Goal: Find specific page/section: Find specific page/section

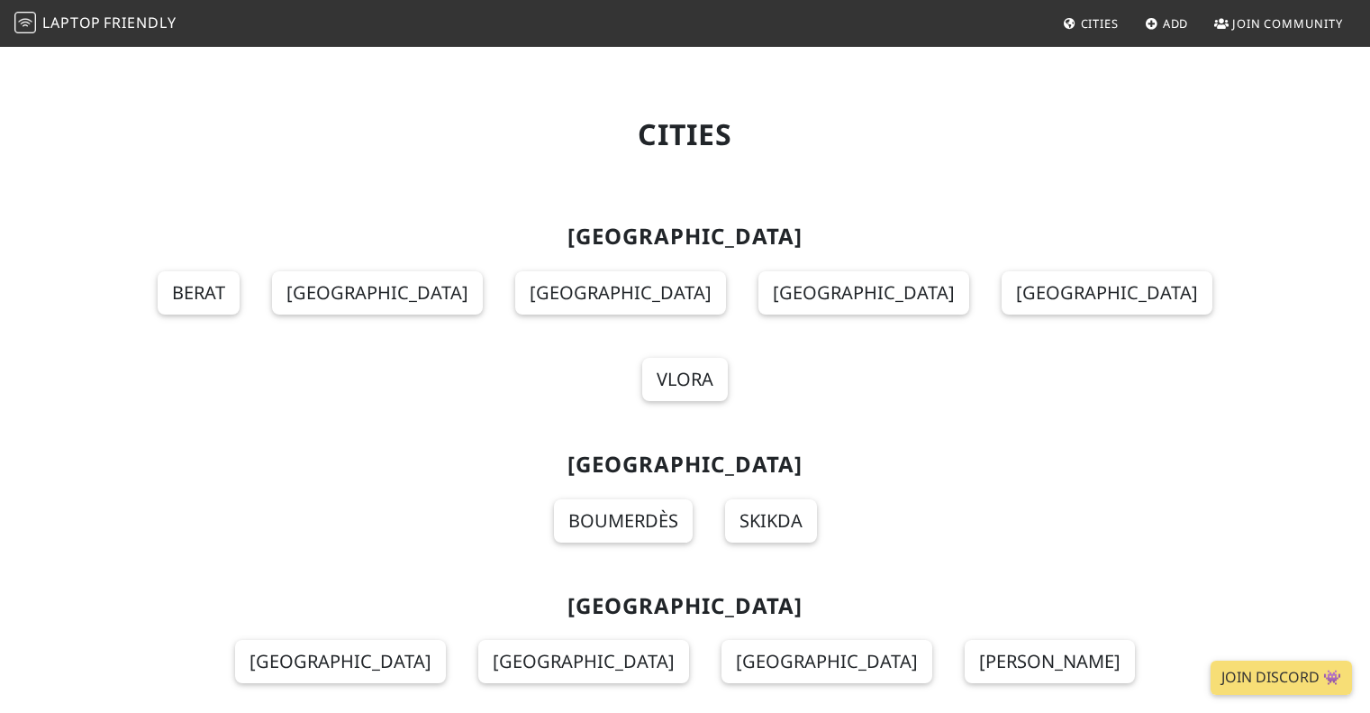
scroll to position [5136, 0]
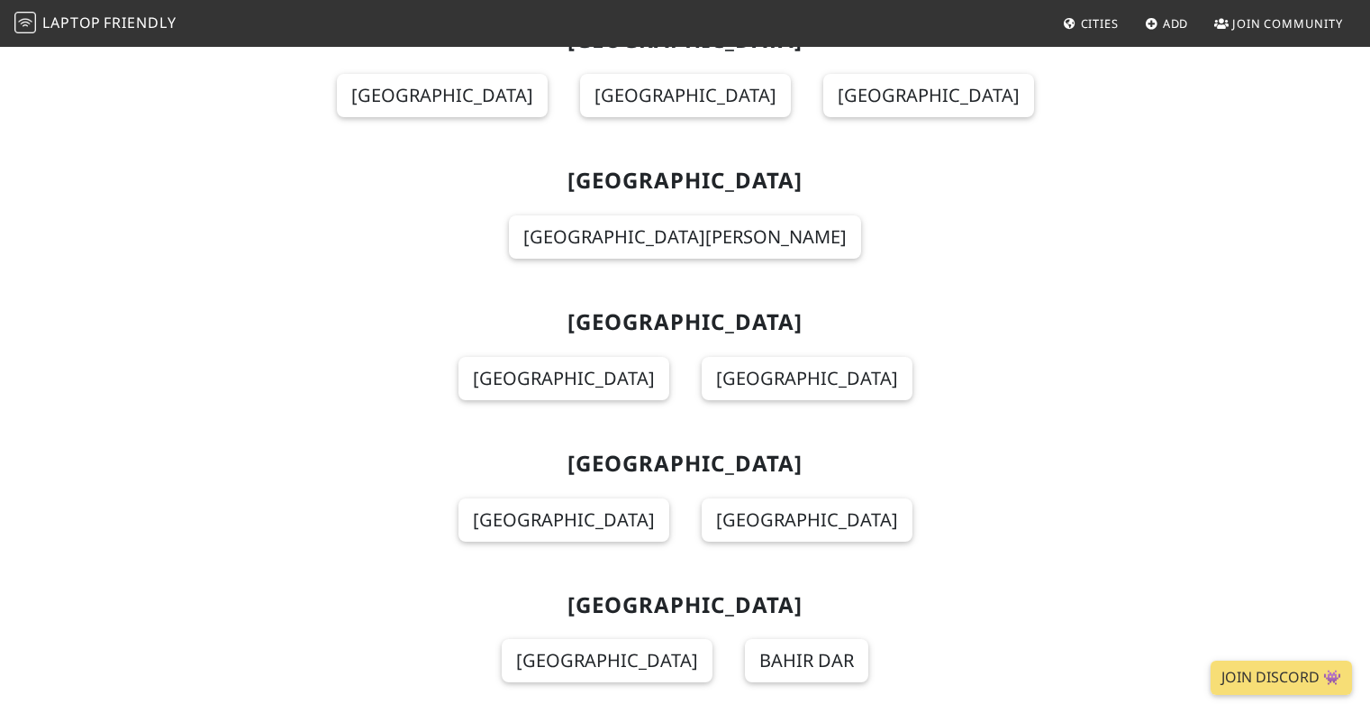
click at [159, 21] on span "Friendly" at bounding box center [140, 23] width 72 height 20
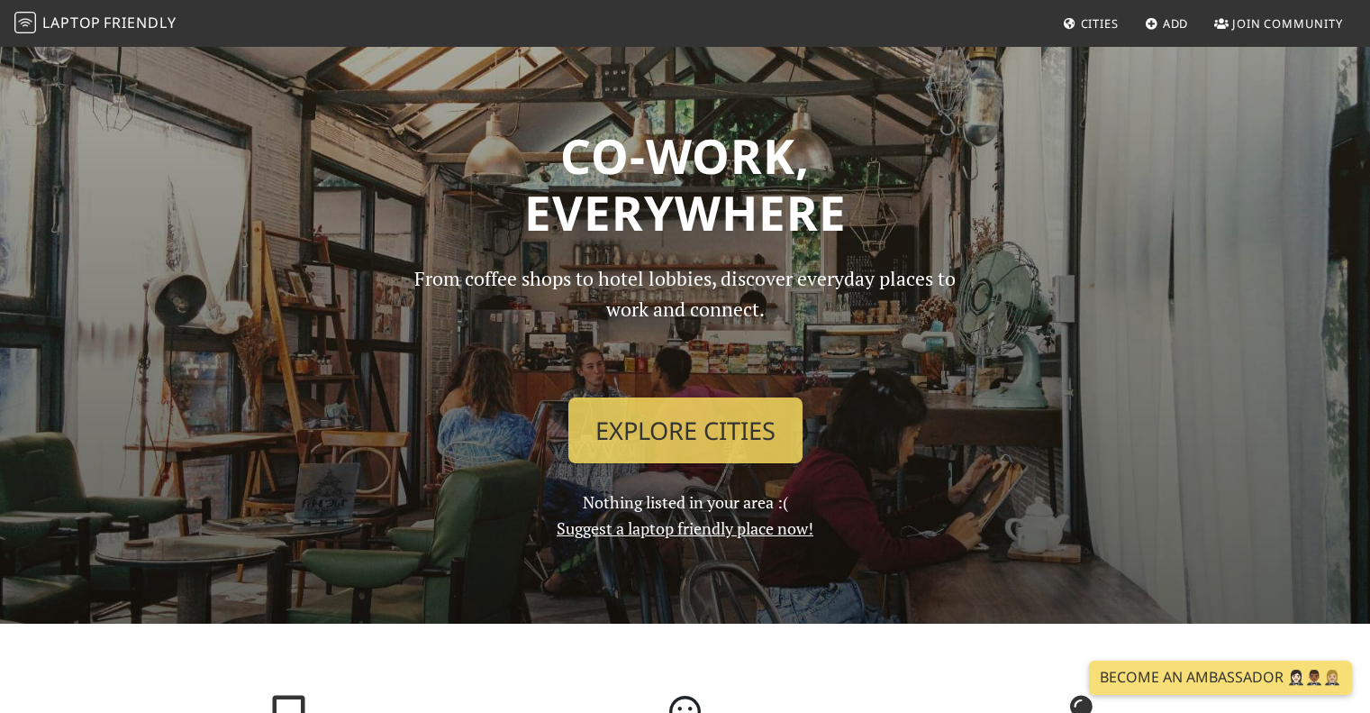
click at [888, 273] on p "From coffee shops to hotel lobbies, discover everyday places to work and connec…" at bounding box center [685, 323] width 573 height 120
click at [1074, 14] on link "Cities" at bounding box center [1091, 23] width 70 height 32
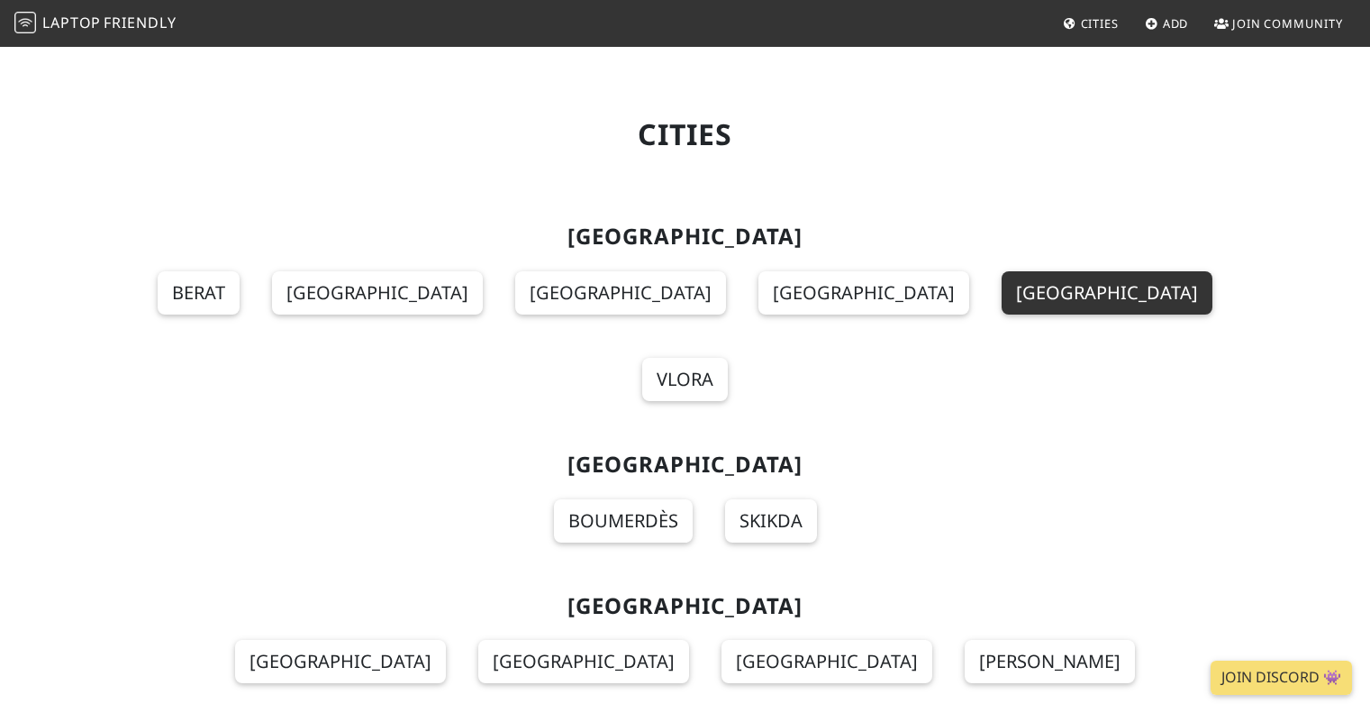
click at [1002, 303] on link "[GEOGRAPHIC_DATA]" at bounding box center [1107, 292] width 211 height 43
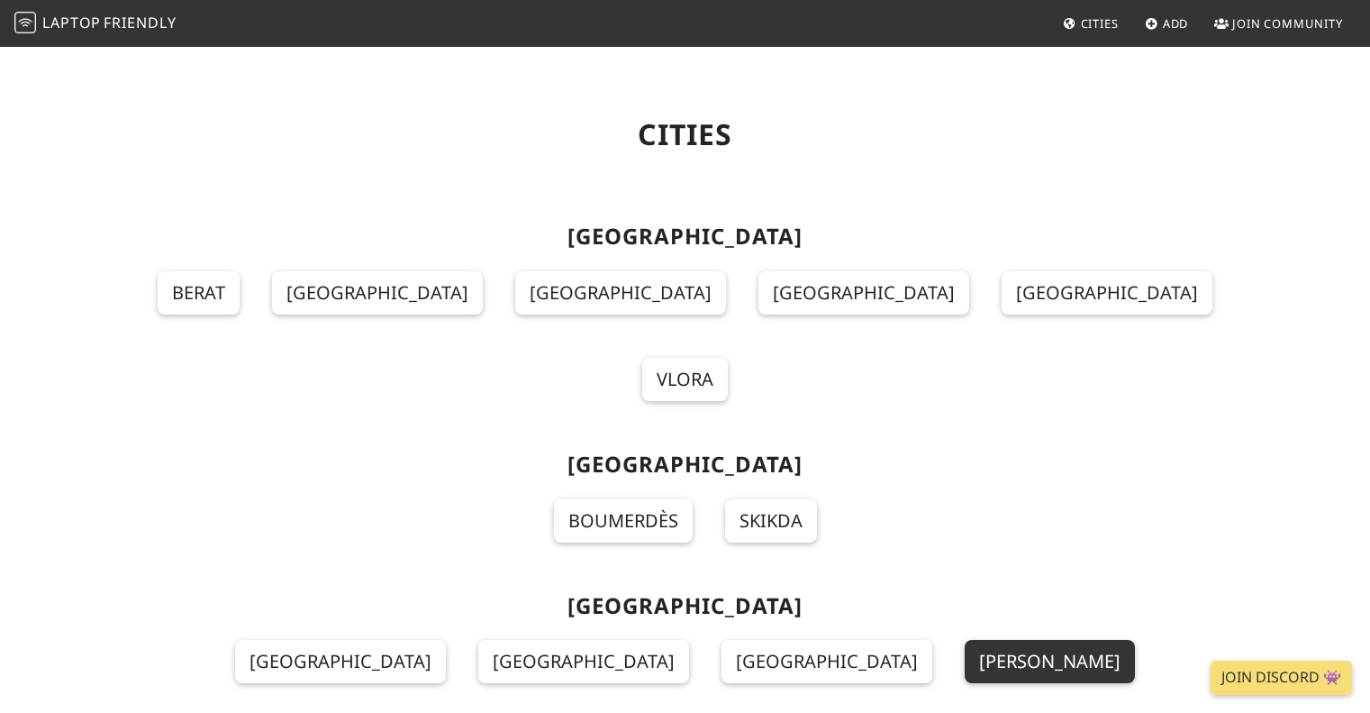
click at [965, 640] on link "[PERSON_NAME]" at bounding box center [1050, 661] width 170 height 43
